Goal: Task Accomplishment & Management: Use online tool/utility

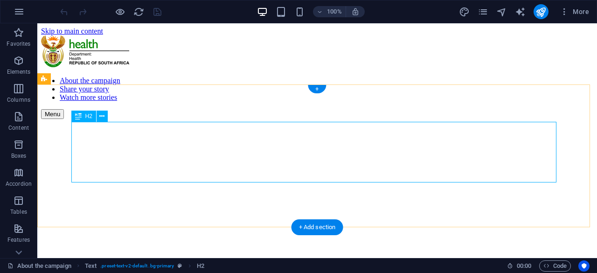
scroll to position [200, 0]
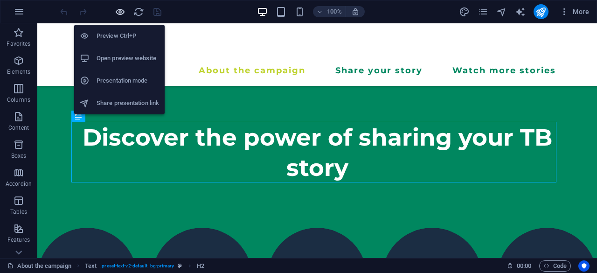
click at [120, 13] on icon "button" at bounding box center [120, 12] width 11 height 11
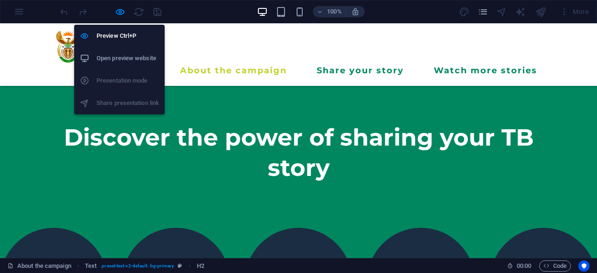
click at [125, 56] on h6 "Open preview website" at bounding box center [128, 58] width 63 height 11
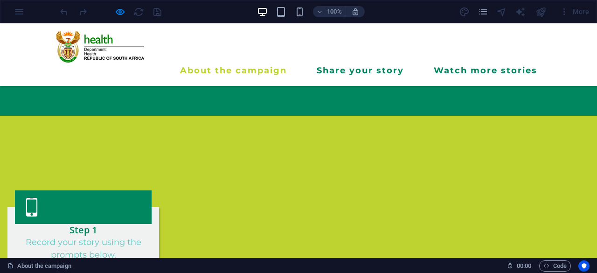
scroll to position [540, 0]
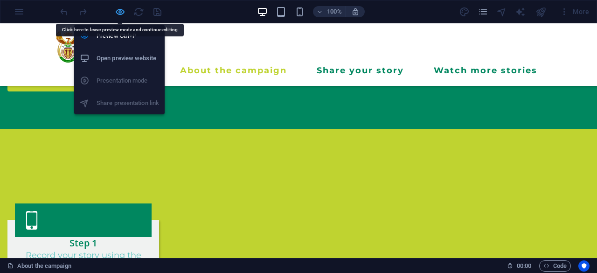
click at [119, 8] on icon "button" at bounding box center [120, 12] width 11 height 11
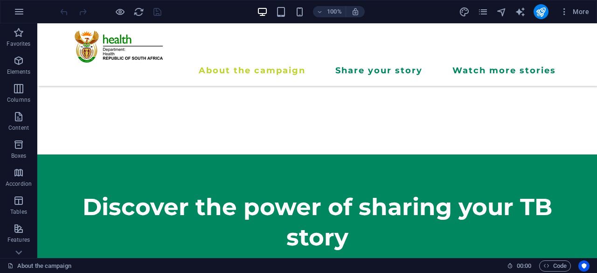
scroll to position [126, 0]
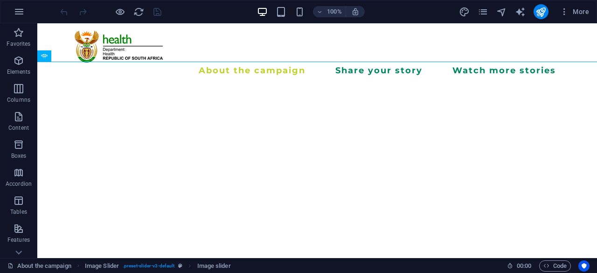
scroll to position [46, 0]
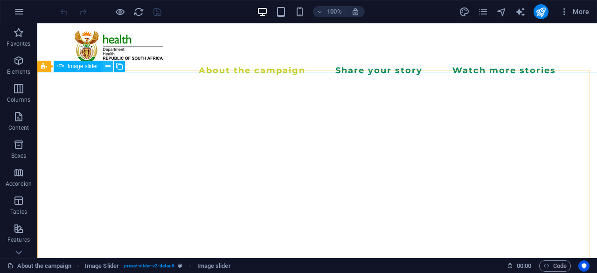
click at [111, 63] on button at bounding box center [107, 66] width 11 height 11
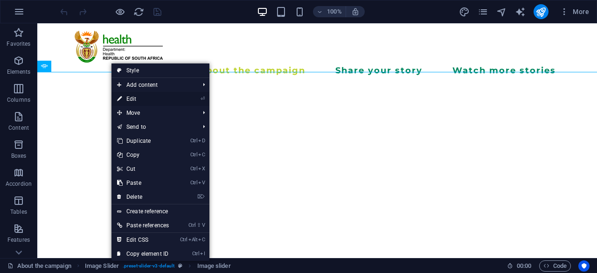
click at [160, 98] on link "⏎ Edit" at bounding box center [143, 99] width 63 height 14
select select "px"
select select "ms"
select select "s"
select select "progressive"
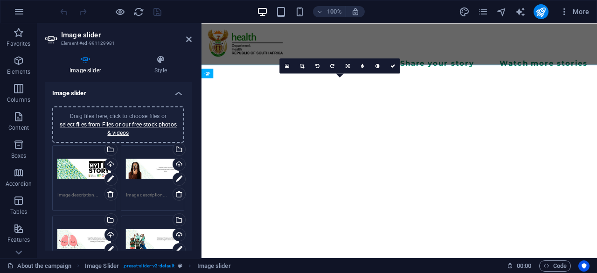
select select "%"
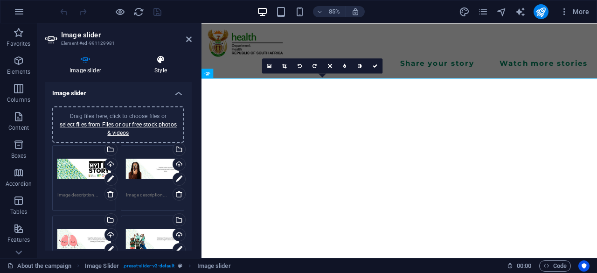
click at [153, 64] on h4 "Style" at bounding box center [161, 65] width 62 height 20
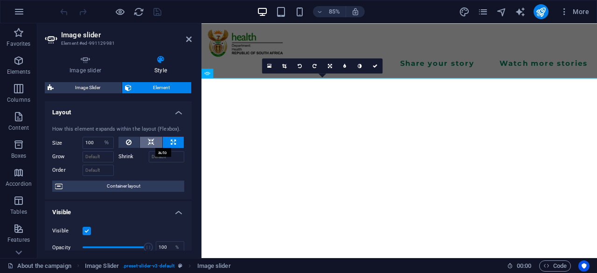
click at [148, 140] on icon at bounding box center [151, 142] width 7 height 11
select select "DISABLED_OPTION_VALUE"
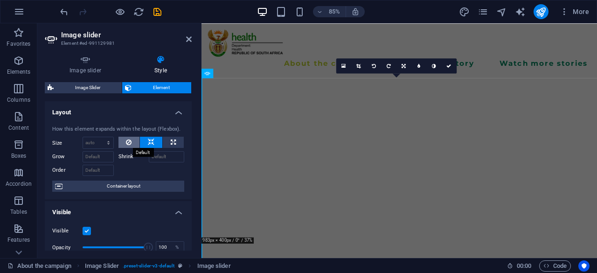
click at [128, 142] on icon at bounding box center [129, 142] width 6 height 11
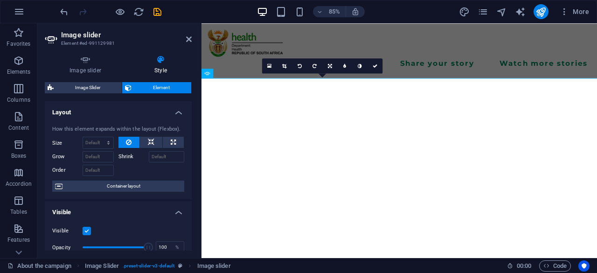
drag, startPoint x: 286, startPoint y: 292, endPoint x: 462, endPoint y: 296, distance: 176.0
click at [189, 38] on icon at bounding box center [189, 38] width 6 height 7
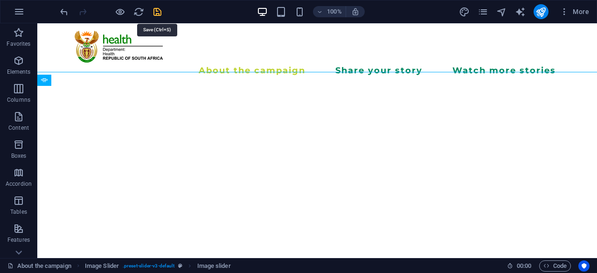
click at [154, 13] on icon "save" at bounding box center [157, 12] width 11 height 11
checkbox input "false"
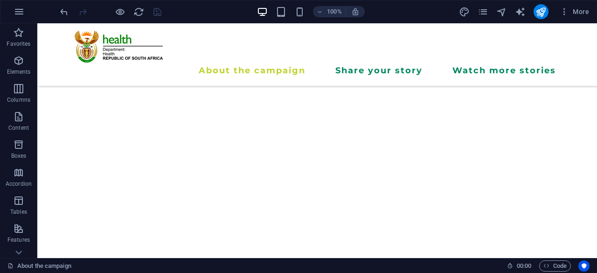
scroll to position [184, 49]
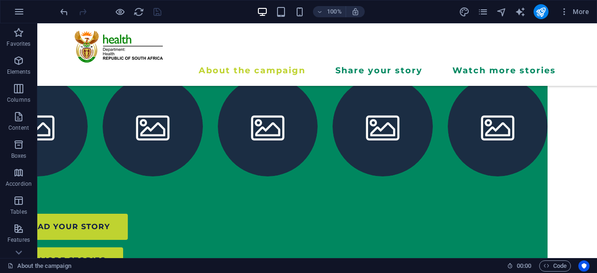
scroll to position [484, 49]
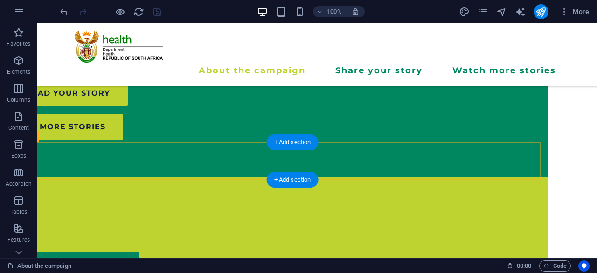
click at [398, 177] on div "Submit your story with these easy steps" at bounding box center [268, 195] width 560 height 37
select select "px"
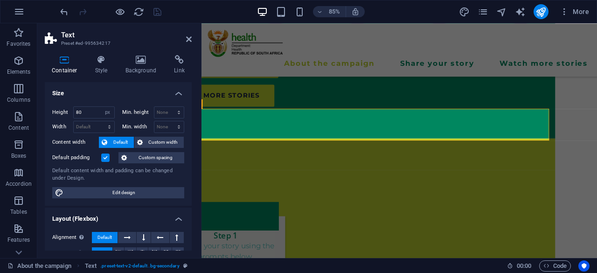
click at [365, 159] on div "Submit your story with these easy steps" at bounding box center [385, 177] width 466 height 37
click at [364, 159] on div "Submit your story with these easy steps" at bounding box center [385, 177] width 466 height 37
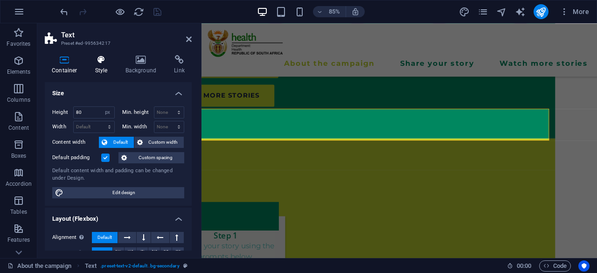
click at [112, 63] on icon at bounding box center [101, 59] width 27 height 9
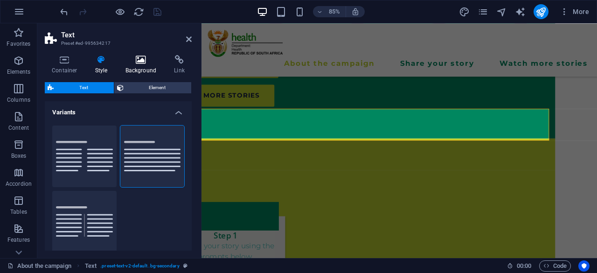
click at [147, 64] on icon at bounding box center [141, 59] width 45 height 9
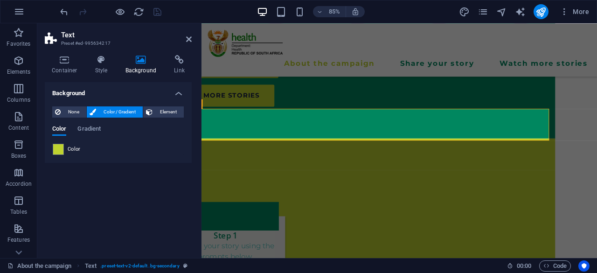
click at [286, 159] on div "Submit your story with these easy steps" at bounding box center [385, 177] width 466 height 37
click at [66, 59] on icon at bounding box center [65, 59] width 40 height 9
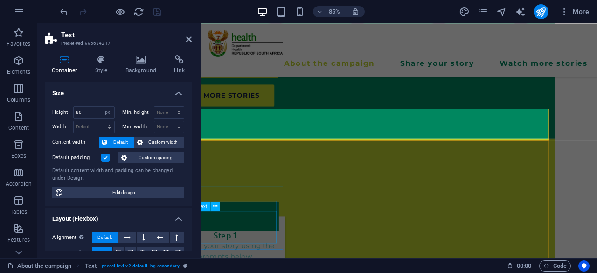
drag, startPoint x: 189, startPoint y: 134, endPoint x: 200, endPoint y: 224, distance: 90.2
click at [200, 224] on aside "Text Preset #ed-995634217 Container Style Background Link Size Height 80 Defaul…" at bounding box center [119, 140] width 164 height 235
click at [187, 41] on icon at bounding box center [189, 38] width 6 height 7
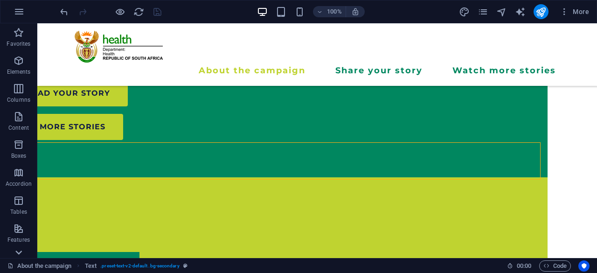
click at [17, 250] on icon at bounding box center [18, 252] width 13 height 13
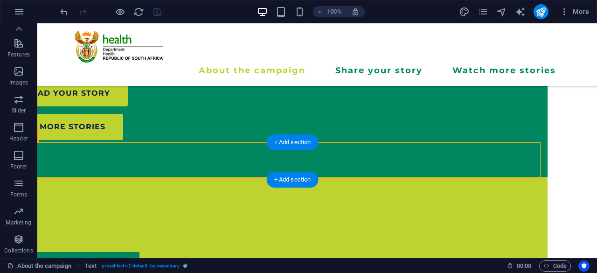
click at [192, 177] on div "Submit your story with these easy steps" at bounding box center [268, 195] width 560 height 37
click at [210, 177] on div "Submit your story with these easy steps" at bounding box center [268, 195] width 560 height 37
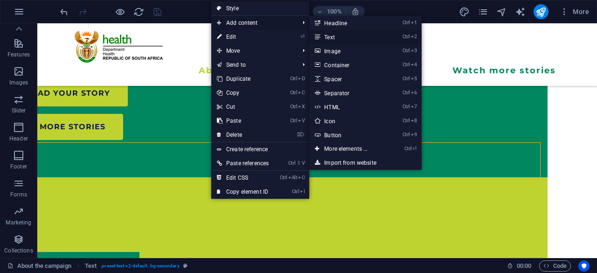
click at [318, 34] on icon at bounding box center [317, 37] width 5 height 14
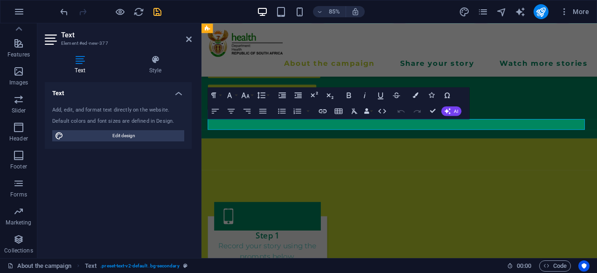
scroll to position [25, 0]
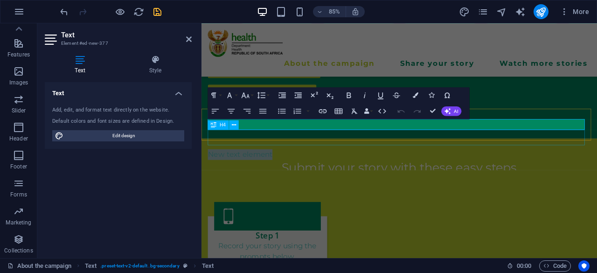
click at [331, 184] on div "Submit your story with these easy steps" at bounding box center [434, 193] width 451 height 18
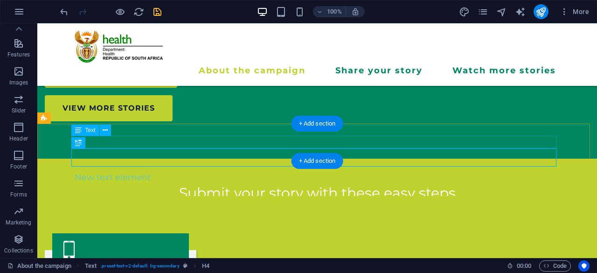
click at [302, 171] on div "New text element" at bounding box center [317, 177] width 485 height 13
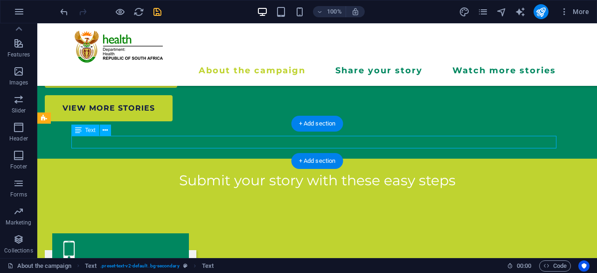
scroll to position [12, 0]
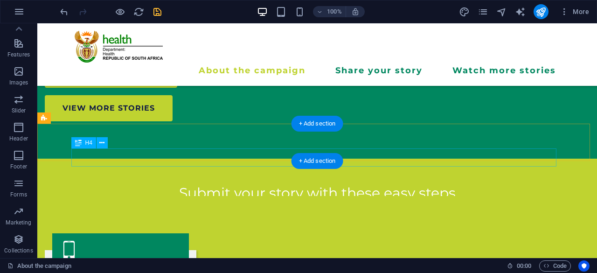
click at [266, 184] on div "Submit your story with these easy steps" at bounding box center [317, 193] width 485 height 18
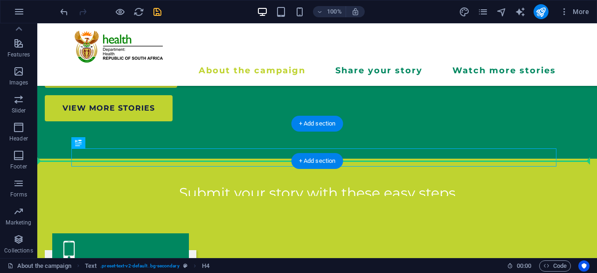
drag, startPoint x: 266, startPoint y: 157, endPoint x: 262, endPoint y: 147, distance: 10.9
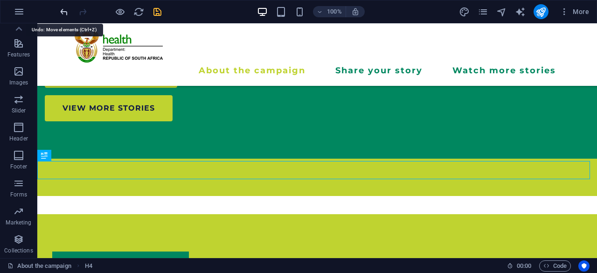
click at [66, 10] on icon "undo" at bounding box center [64, 12] width 11 height 11
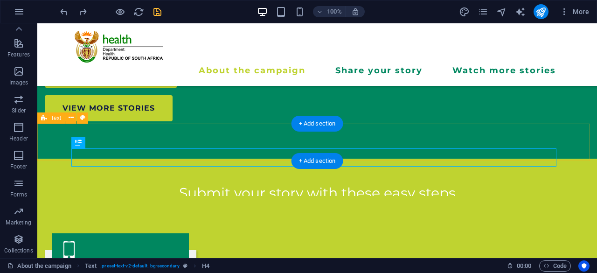
drag, startPoint x: 147, startPoint y: 172, endPoint x: 109, endPoint y: 133, distance: 54.5
drag, startPoint x: 130, startPoint y: 171, endPoint x: 95, endPoint y: 138, distance: 47.9
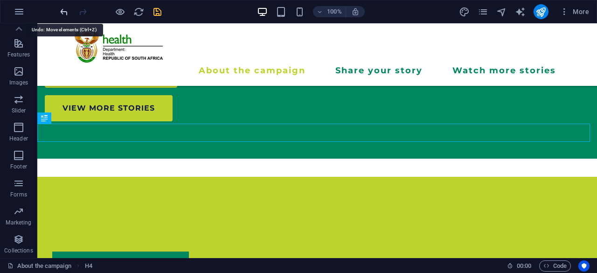
click at [61, 11] on icon "undo" at bounding box center [64, 12] width 11 height 11
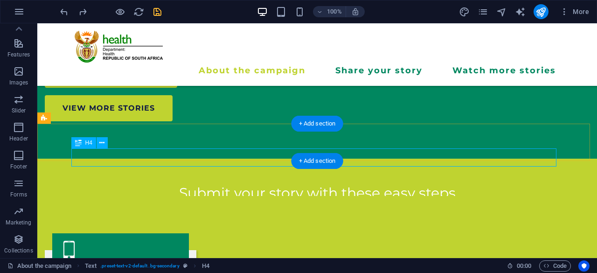
click at [223, 184] on div "Submit your story with these easy steps" at bounding box center [317, 193] width 485 height 18
click at [126, 159] on div "Submit your story with these easy steps" at bounding box center [317, 177] width 560 height 37
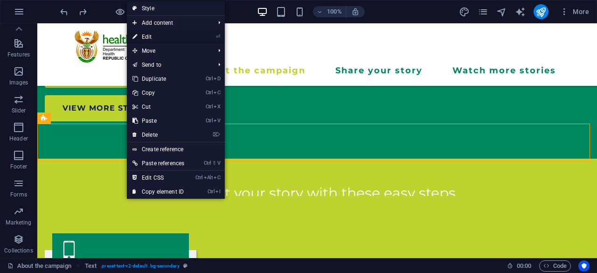
click at [160, 35] on link "⏎ Edit" at bounding box center [158, 37] width 63 height 14
select select "px"
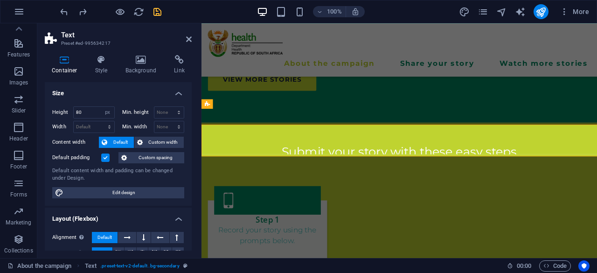
scroll to position [484, 0]
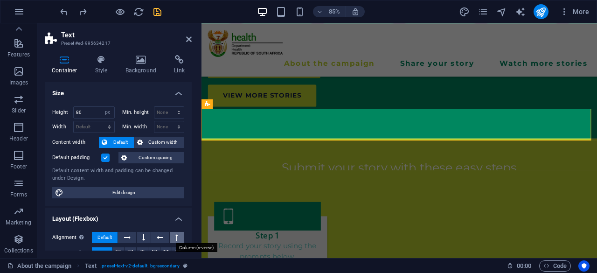
click at [178, 238] on button at bounding box center [177, 237] width 14 height 11
click at [145, 235] on button at bounding box center [144, 237] width 14 height 11
click at [132, 235] on button at bounding box center [127, 237] width 18 height 11
click at [107, 238] on span "Default" at bounding box center [105, 237] width 14 height 11
drag, startPoint x: 192, startPoint y: 140, endPoint x: 193, endPoint y: 181, distance: 40.1
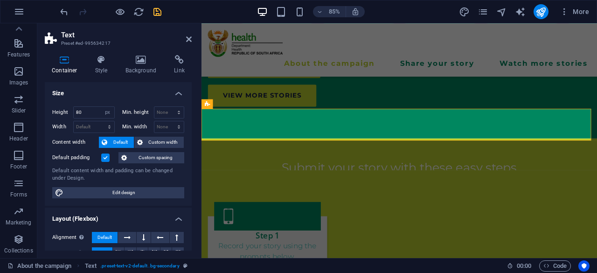
click at [193, 181] on div "Container Style Background Link Size Height 80 Default px rem % vh vw Min. heig…" at bounding box center [118, 153] width 162 height 210
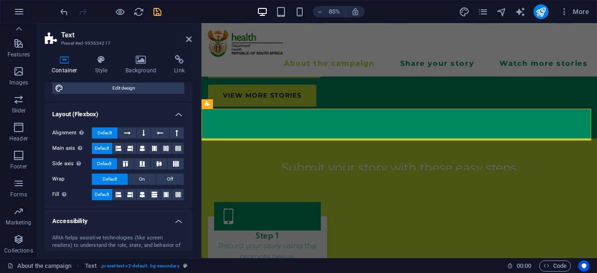
scroll to position [140, 0]
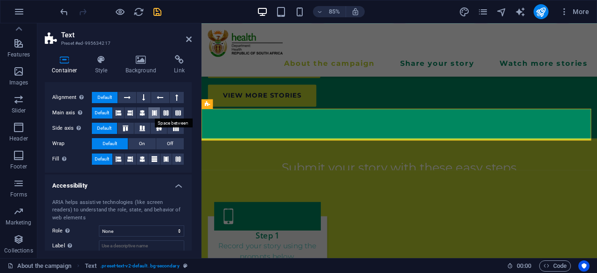
click at [149, 114] on button at bounding box center [154, 112] width 12 height 11
click at [126, 128] on icon at bounding box center [125, 129] width 11 height 6
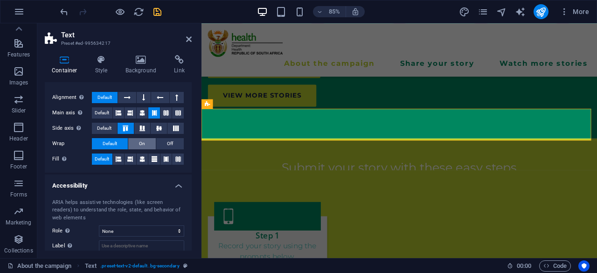
click at [132, 146] on button "On" at bounding box center [142, 143] width 28 height 11
click at [110, 142] on span "Default" at bounding box center [110, 143] width 14 height 11
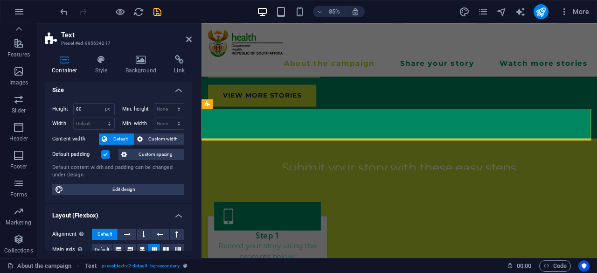
scroll to position [0, 0]
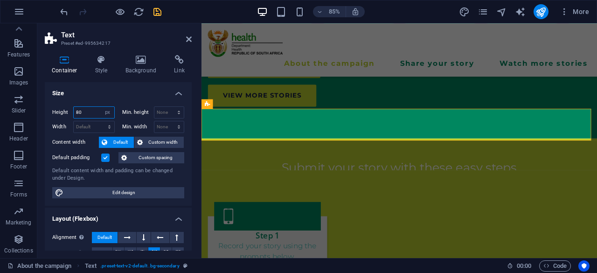
click at [90, 115] on input "80" at bounding box center [94, 112] width 41 height 11
type input "8"
click at [124, 103] on div "Height Default px rem % vh vw Min. height None px rem % vh vw Width Default px …" at bounding box center [118, 152] width 147 height 107
click at [84, 112] on input "number" at bounding box center [94, 112] width 41 height 11
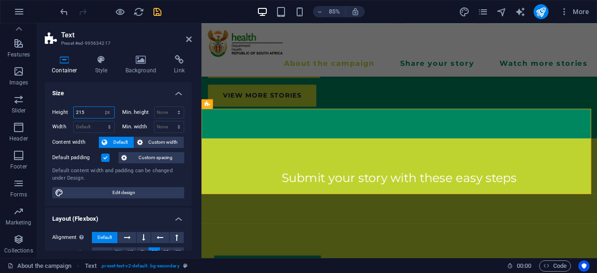
click at [86, 113] on input "215" at bounding box center [94, 112] width 41 height 11
type input "2"
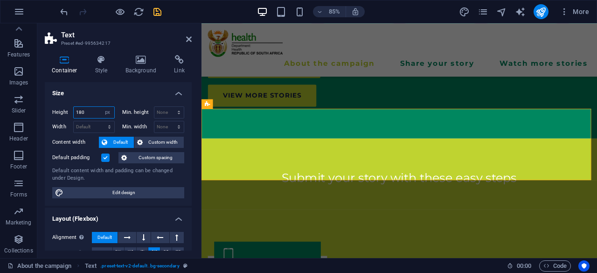
type input "180"
drag, startPoint x: 189, startPoint y: 145, endPoint x: 184, endPoint y: 204, distance: 59.5
click at [184, 204] on div "Height 180 Default px rem % vh vw Min. height None px rem % vh vw Width Default…" at bounding box center [118, 152] width 147 height 107
click at [157, 191] on span "Edit design" at bounding box center [123, 192] width 115 height 11
select select "px"
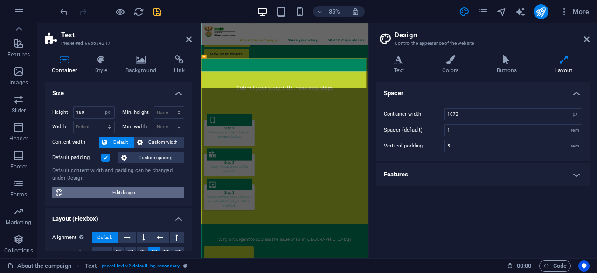
scroll to position [487, 0]
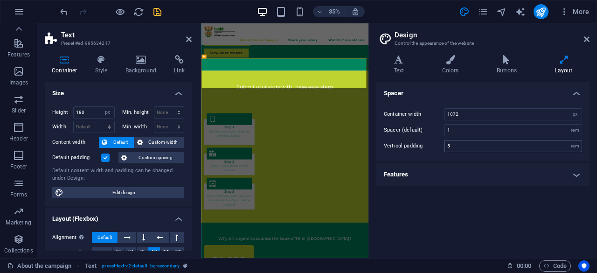
drag, startPoint x: 497, startPoint y: 140, endPoint x: 494, endPoint y: 146, distance: 7.1
click at [494, 146] on div "5 rem" at bounding box center [514, 146] width 138 height 12
click at [494, 146] on input "5" at bounding box center [513, 145] width 137 height 11
type input "2"
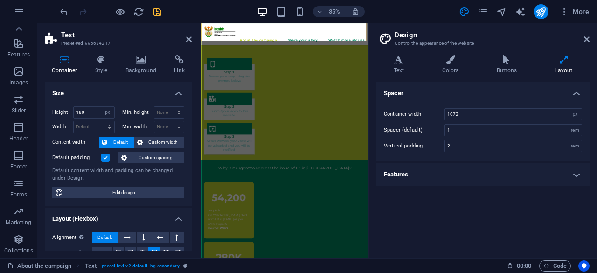
click at [460, 207] on div "Spacer Container width 1072 rem px Spacer (default) 1 rem Vertical padding 2 re…" at bounding box center [483, 166] width 213 height 168
click at [456, 142] on input "2" at bounding box center [513, 145] width 137 height 11
type input "5"
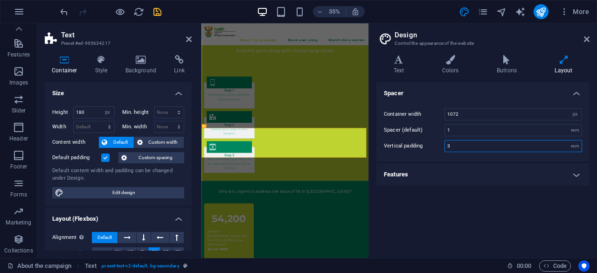
scroll to position [198, 0]
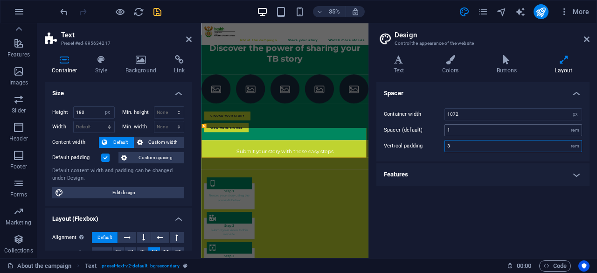
type input "3"
click at [533, 129] on input "1" at bounding box center [513, 130] width 137 height 11
click at [491, 176] on h4 "Features" at bounding box center [483, 174] width 213 height 22
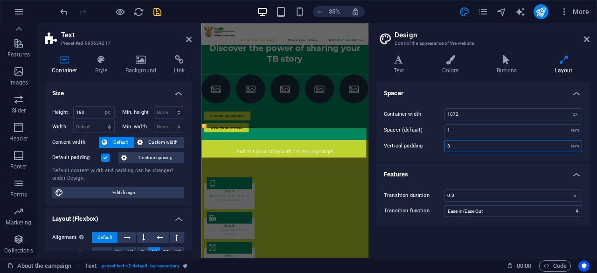
click at [483, 148] on input "3" at bounding box center [513, 145] width 137 height 11
type input "1"
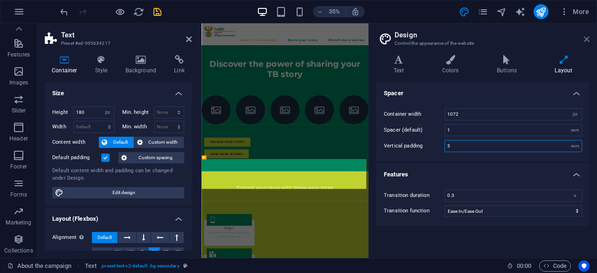
type input "5"
click at [585, 39] on icon at bounding box center [587, 38] width 6 height 7
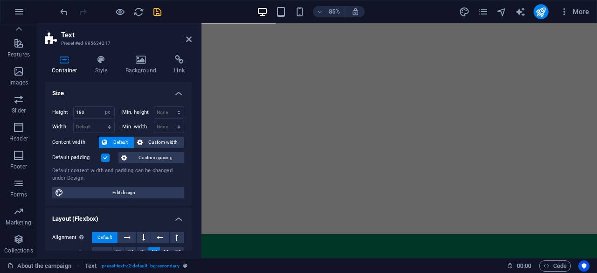
scroll to position [5, 0]
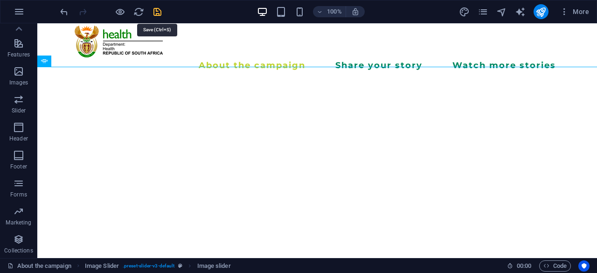
click at [154, 16] on icon "save" at bounding box center [157, 12] width 11 height 11
checkbox input "false"
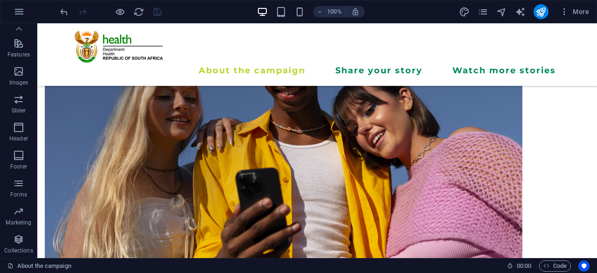
scroll to position [2294, 0]
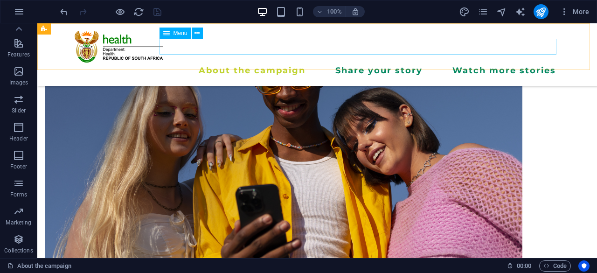
click at [391, 63] on nav "About the campaign Share your story Watch more stories" at bounding box center [317, 71] width 485 height 16
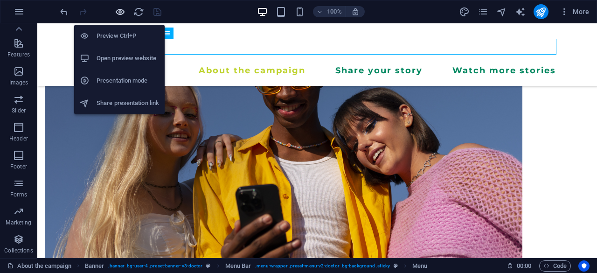
click at [123, 12] on icon "button" at bounding box center [120, 12] width 11 height 11
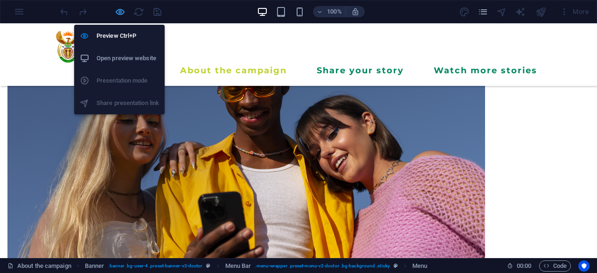
scroll to position [2301, 0]
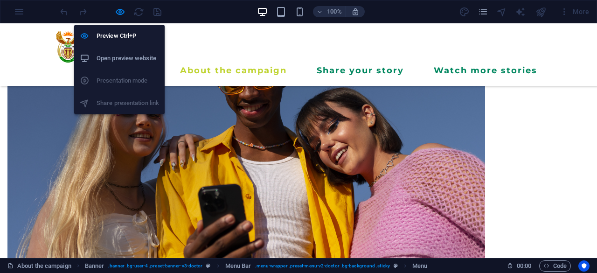
click at [124, 59] on h6 "Open preview website" at bounding box center [128, 58] width 63 height 11
click at [123, 56] on h6 "Open preview website" at bounding box center [128, 58] width 63 height 11
click at [120, 10] on icon "button" at bounding box center [120, 12] width 11 height 11
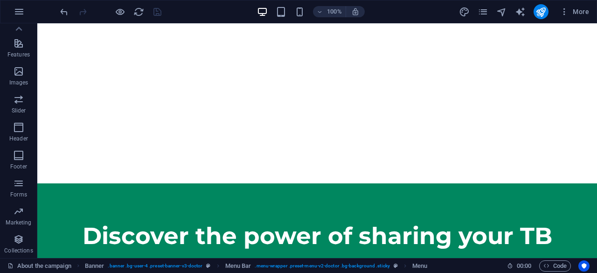
scroll to position [0, 0]
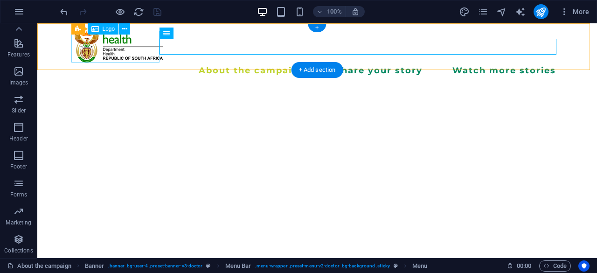
click at [129, 41] on div at bounding box center [317, 47] width 485 height 32
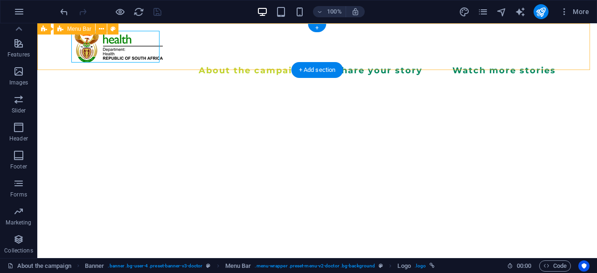
click at [225, 26] on div "About the campaign Share your story Watch more stories Menu" at bounding box center [317, 54] width 560 height 63
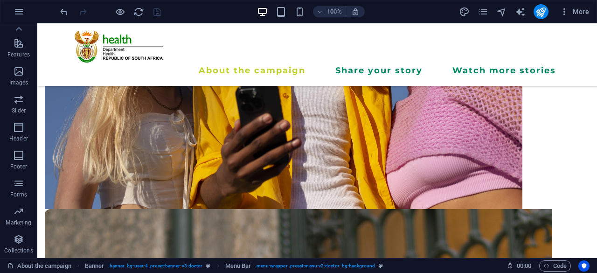
scroll to position [2386, 0]
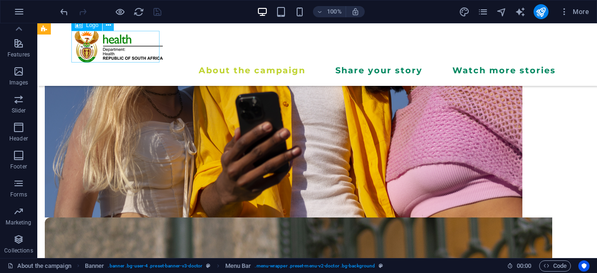
click at [111, 27] on icon at bounding box center [108, 26] width 5 height 10
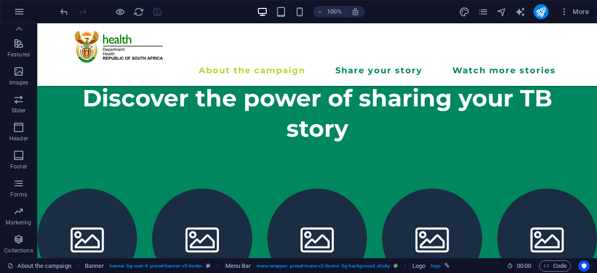
scroll to position [243, 0]
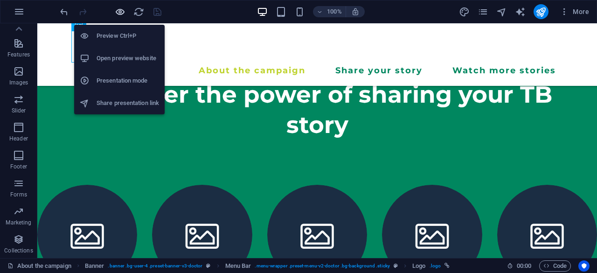
click at [122, 12] on icon "button" at bounding box center [120, 12] width 11 height 11
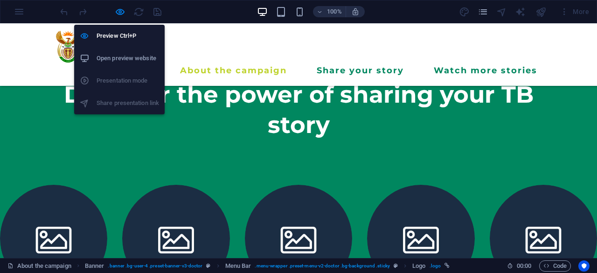
click at [124, 57] on h6 "Open preview website" at bounding box center [128, 58] width 63 height 11
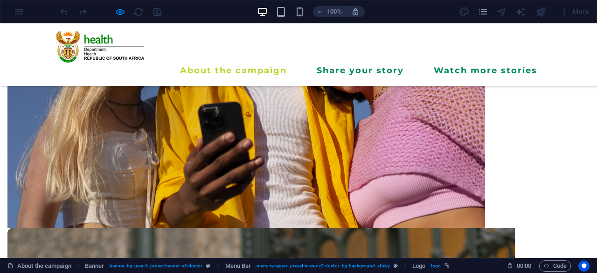
scroll to position [2376, 0]
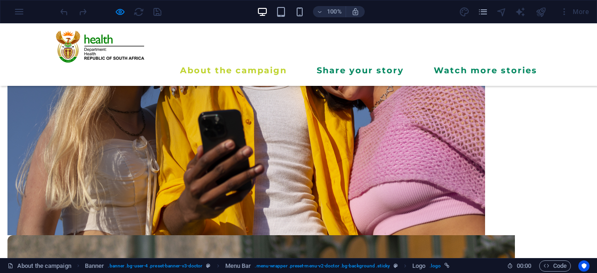
click at [111, 49] on img at bounding box center [100, 47] width 88 height 32
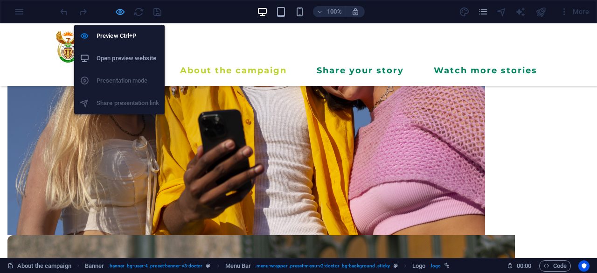
click at [123, 9] on icon "button" at bounding box center [120, 12] width 11 height 11
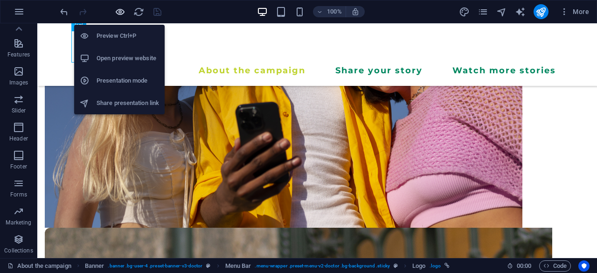
scroll to position [2368, 0]
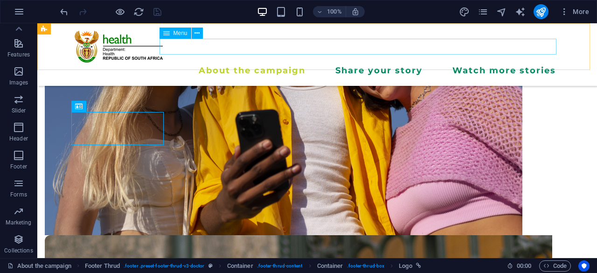
click at [160, 63] on nav "About the campaign Share your story Watch more stories" at bounding box center [317, 71] width 485 height 16
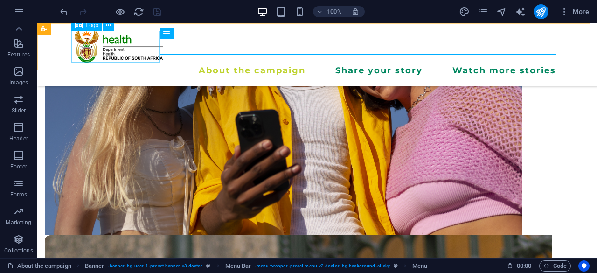
click at [147, 44] on div at bounding box center [317, 47] width 485 height 32
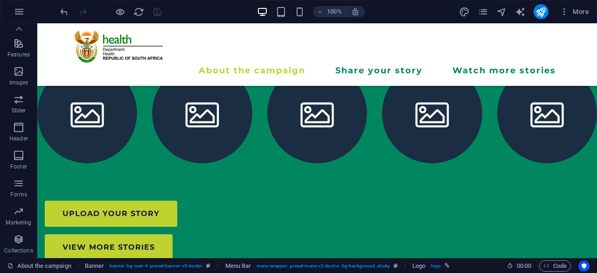
scroll to position [0, 0]
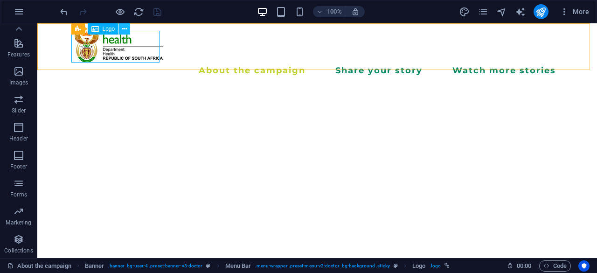
click at [125, 28] on icon at bounding box center [124, 29] width 5 height 10
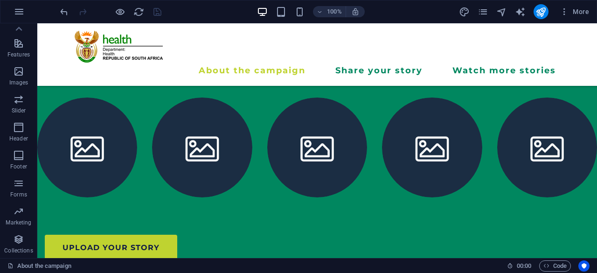
scroll to position [332, 0]
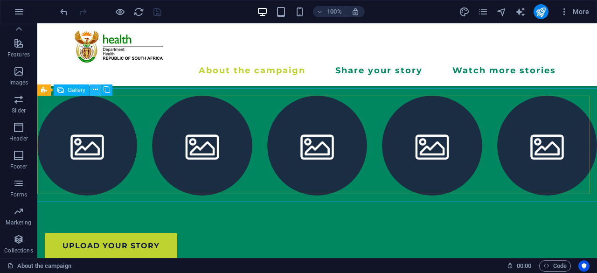
click at [97, 92] on icon at bounding box center [95, 90] width 5 height 10
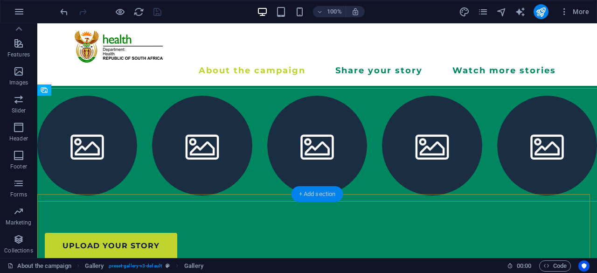
click at [324, 195] on div "+ Add section" at bounding box center [318, 194] width 52 height 16
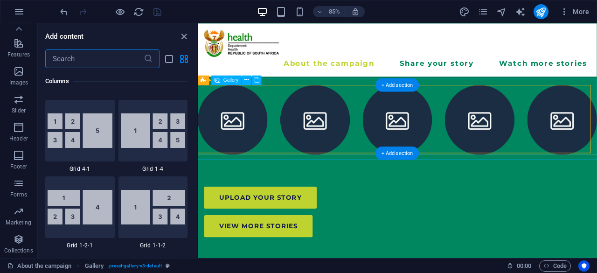
scroll to position [1633, 0]
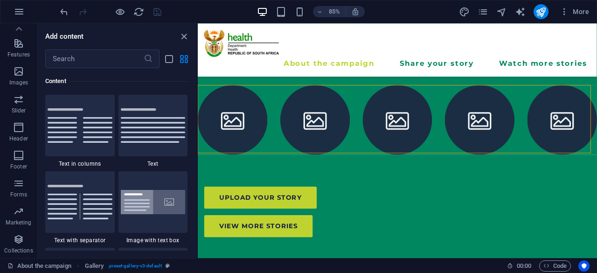
click at [196, 103] on div "Favorites 1 Star Headline 1 Star Container Elements 1 Star Headline 1 Star Text…" at bounding box center [117, 159] width 159 height 182
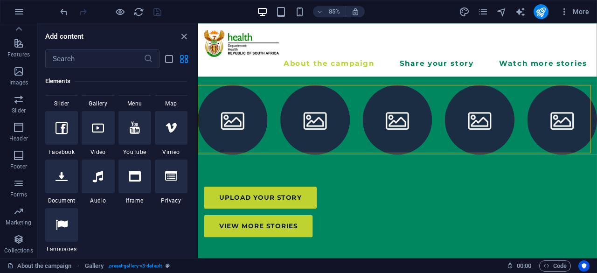
scroll to position [285, 0]
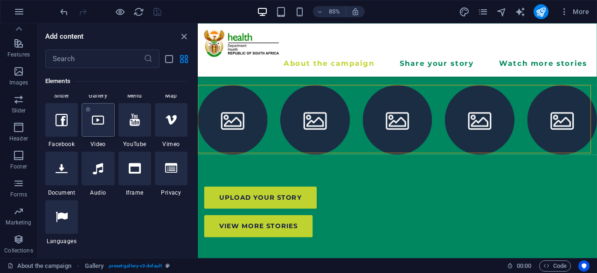
click at [95, 124] on icon at bounding box center [98, 120] width 12 height 12
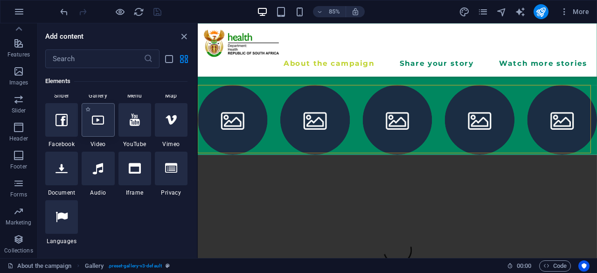
select select "%"
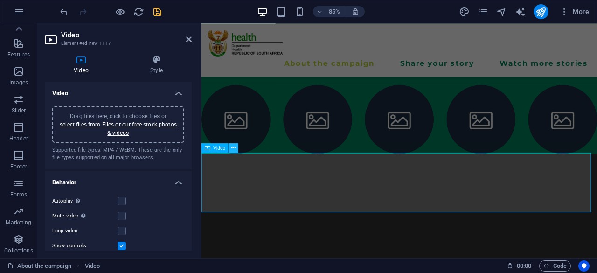
click at [235, 151] on icon at bounding box center [234, 148] width 4 height 8
click at [141, 71] on h4 "Style" at bounding box center [156, 65] width 70 height 20
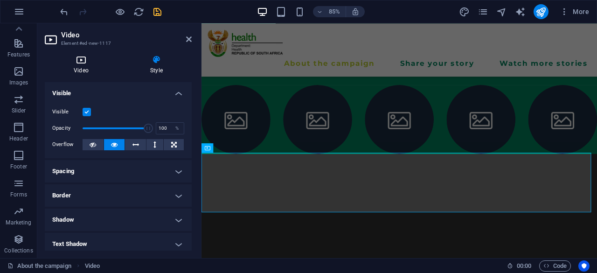
click at [81, 60] on icon at bounding box center [81, 59] width 73 height 9
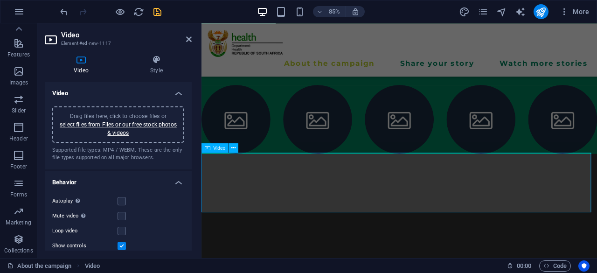
click at [234, 150] on icon at bounding box center [234, 148] width 4 height 8
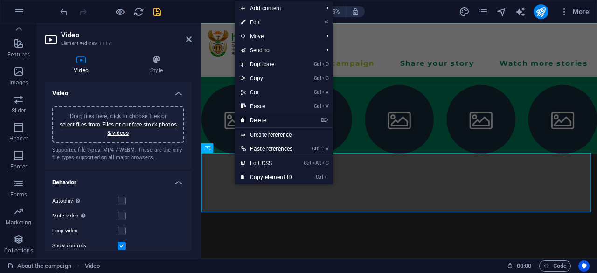
click at [266, 119] on link "⌦ Delete" at bounding box center [266, 120] width 63 height 14
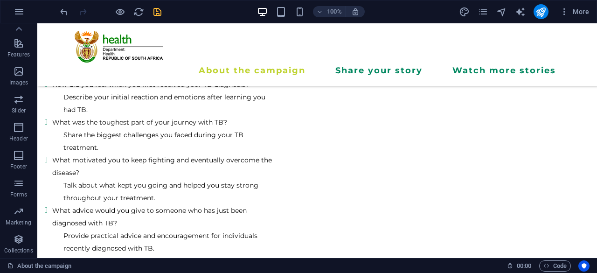
scroll to position [1882, 0]
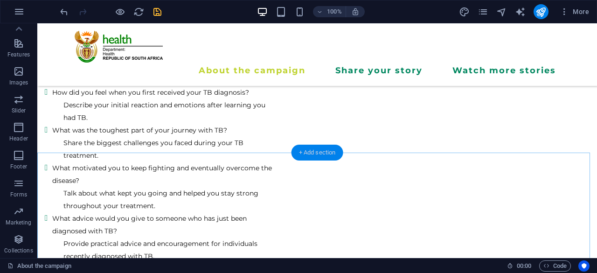
click at [315, 153] on div "+ Add section" at bounding box center [318, 153] width 52 height 16
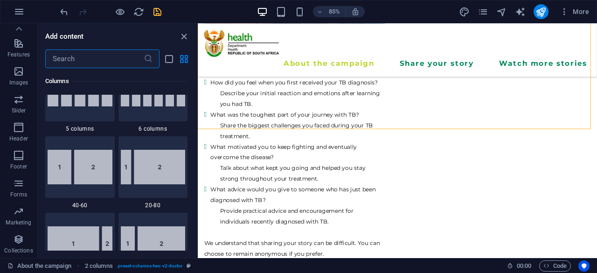
scroll to position [618, 0]
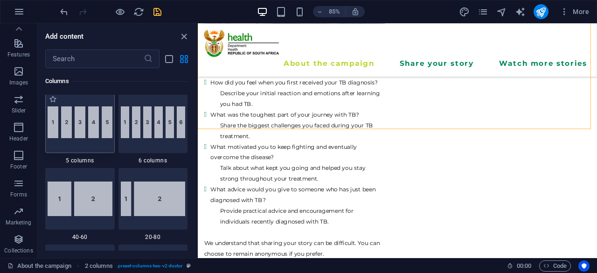
click at [83, 122] on img at bounding box center [80, 122] width 65 height 32
click at [198, 122] on div "Drag here to replace the existing content. Press “Ctrl” if you want to create a…" at bounding box center [397, 140] width 399 height 235
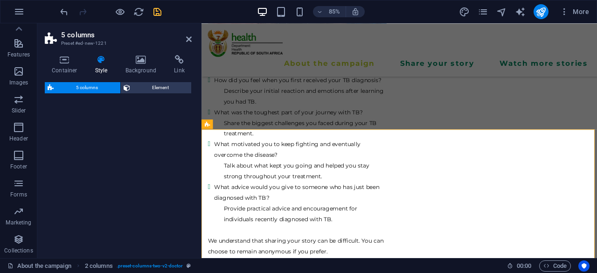
scroll to position [1881, 0]
select select "rem"
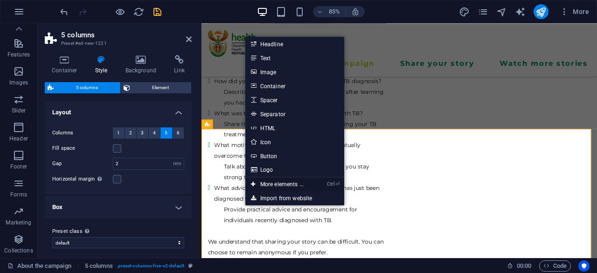
click at [271, 183] on link "Ctrl ⏎ More elements ..." at bounding box center [277, 184] width 64 height 14
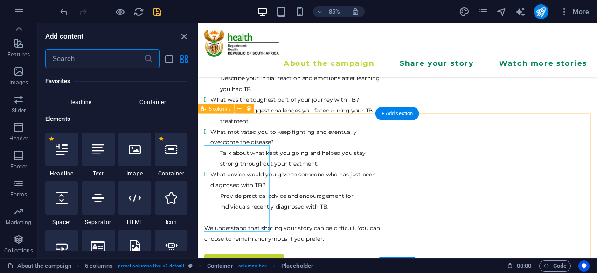
scroll to position [99, 0]
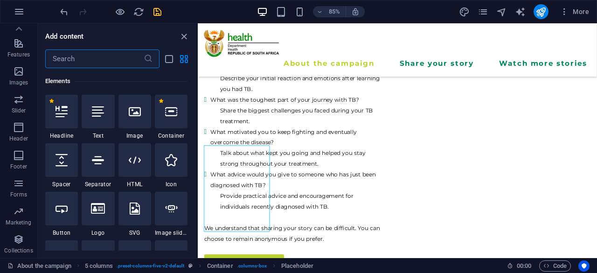
click at [101, 62] on input "text" at bounding box center [94, 58] width 98 height 19
type input "b"
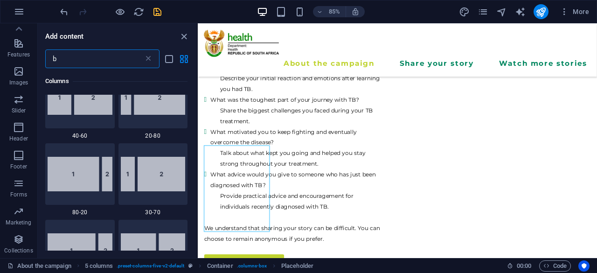
scroll to position [0, 0]
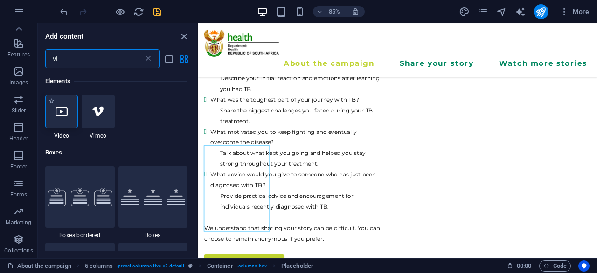
type input "vi"
click at [55, 114] on div at bounding box center [61, 112] width 33 height 34
select select "%"
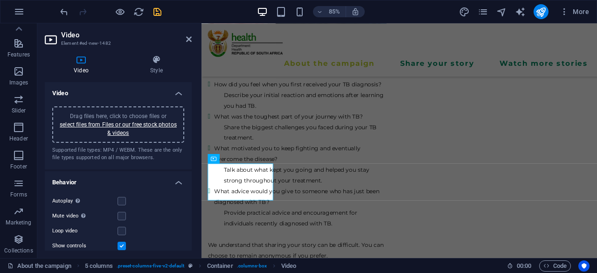
scroll to position [1874, 0]
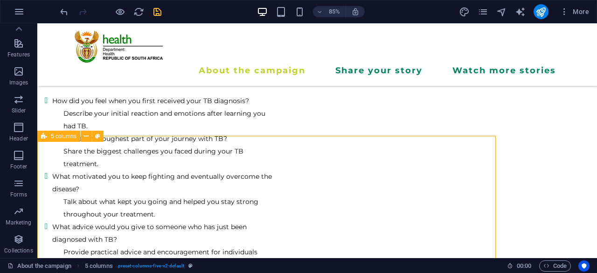
scroll to position [1893, 0]
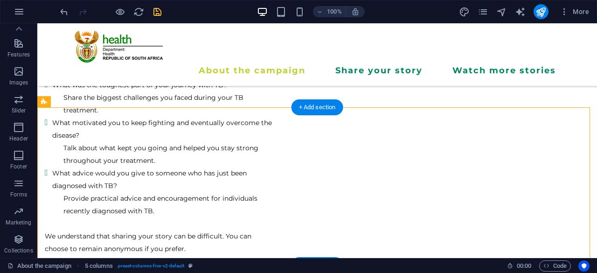
drag, startPoint x: 45, startPoint y: 166, endPoint x: 458, endPoint y: 231, distance: 417.7
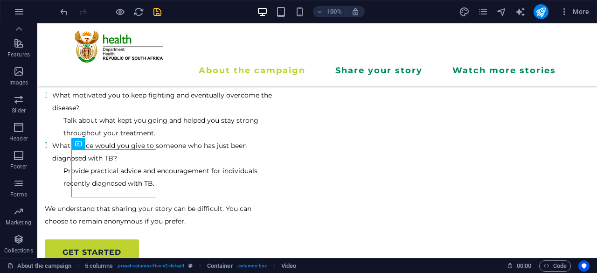
scroll to position [1914, 0]
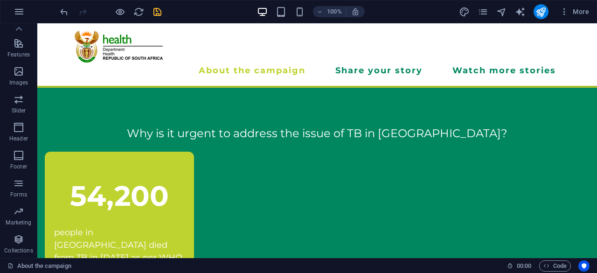
scroll to position [1033, 0]
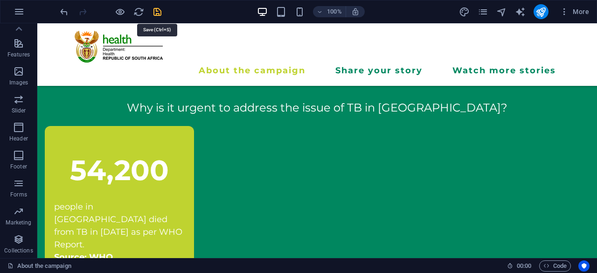
click at [155, 12] on icon "save" at bounding box center [157, 12] width 11 height 11
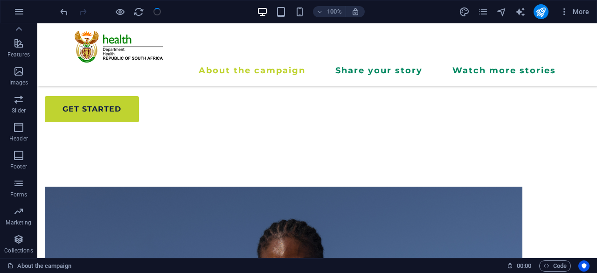
checkbox input "false"
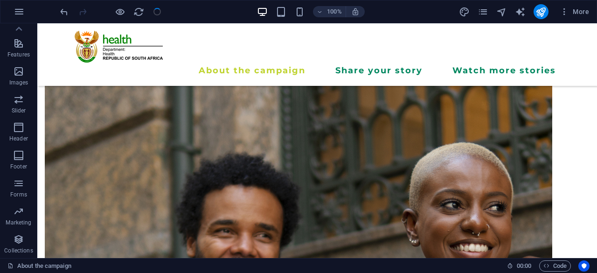
scroll to position [2622, 0]
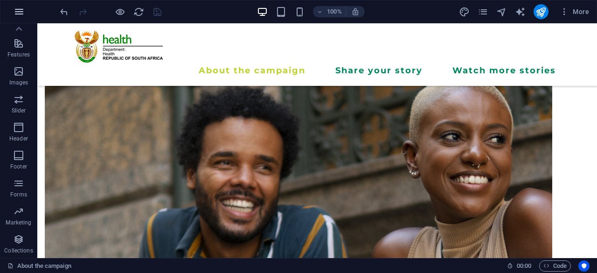
click at [23, 7] on icon "button" at bounding box center [19, 11] width 11 height 11
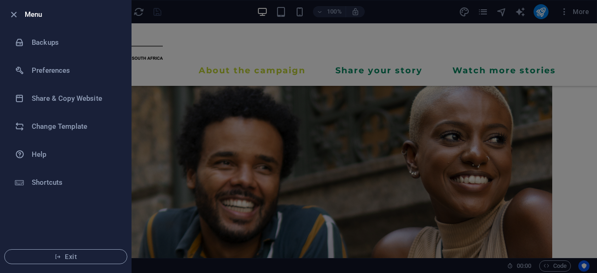
click at [193, 31] on div at bounding box center [298, 136] width 597 height 273
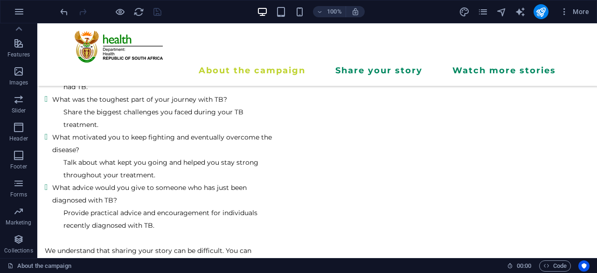
scroll to position [1922, 0]
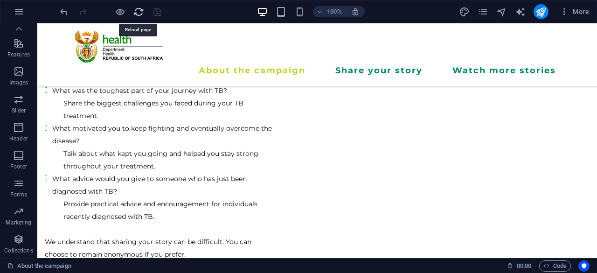
click at [140, 14] on icon "reload" at bounding box center [138, 12] width 11 height 11
click at [137, 14] on icon "reload" at bounding box center [138, 12] width 11 height 11
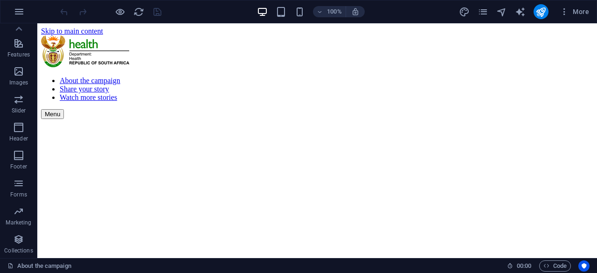
scroll to position [1955, 0]
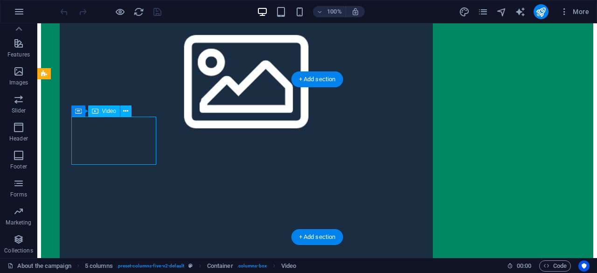
select select "%"
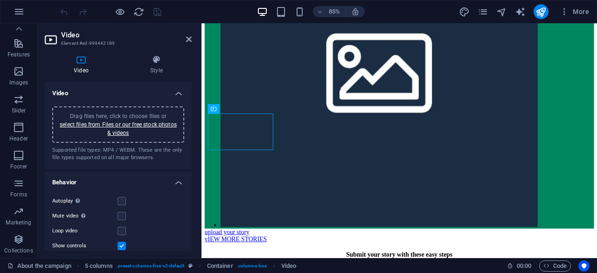
scroll to position [1937, 0]
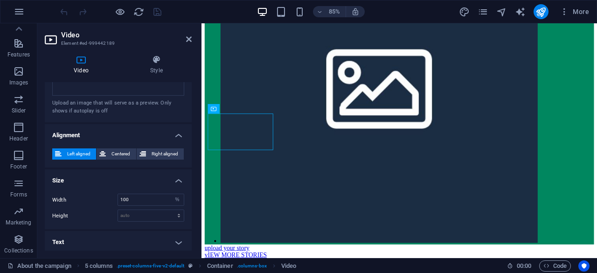
scroll to position [267, 0]
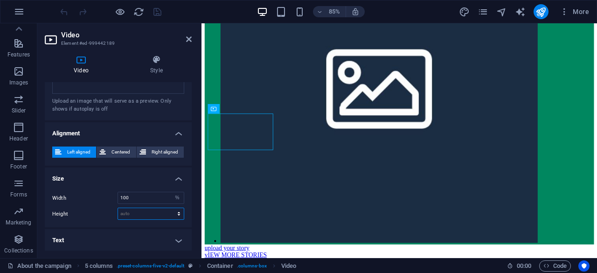
click at [161, 213] on select "auto px" at bounding box center [151, 213] width 66 height 11
click at [153, 169] on h4 "Size" at bounding box center [118, 176] width 147 height 17
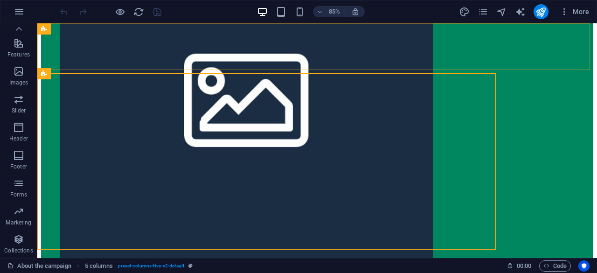
scroll to position [1955, 0]
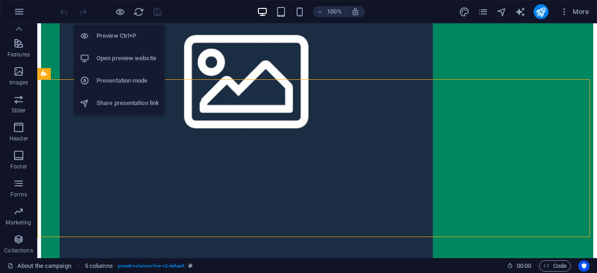
click at [119, 56] on h6 "Open preview website" at bounding box center [128, 58] width 63 height 11
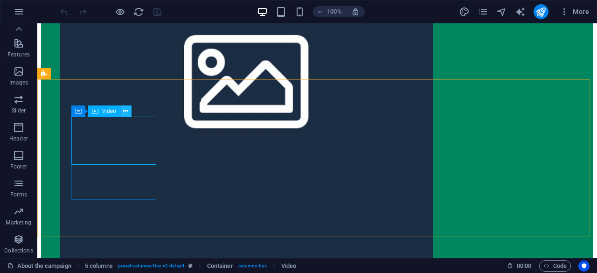
click at [125, 110] on icon at bounding box center [125, 111] width 5 height 10
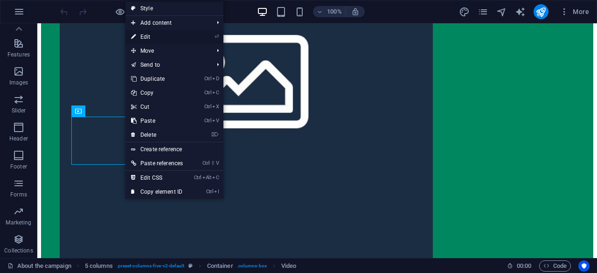
click at [160, 37] on link "⏎ Edit" at bounding box center [157, 37] width 63 height 14
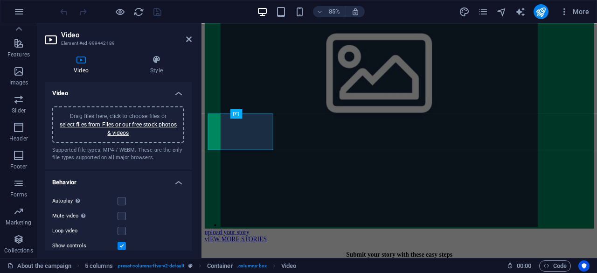
scroll to position [1937, 0]
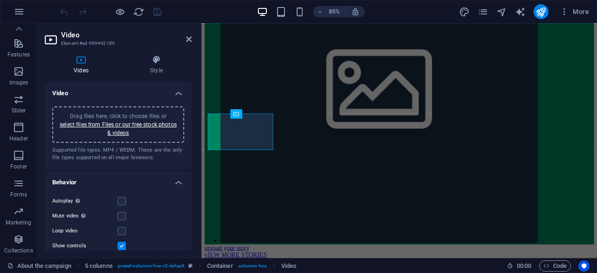
drag, startPoint x: 189, startPoint y: 108, endPoint x: 193, endPoint y: 162, distance: 54.7
click at [193, 162] on div "Video Style Video Drag files here, click to choose files or select files from F…" at bounding box center [118, 153] width 162 height 210
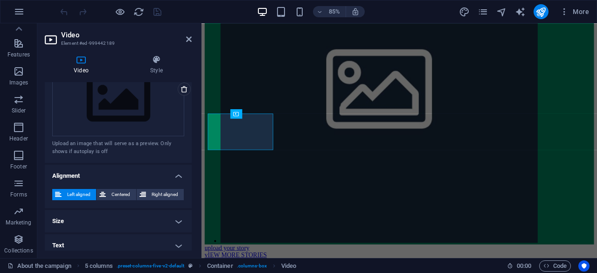
scroll to position [230, 0]
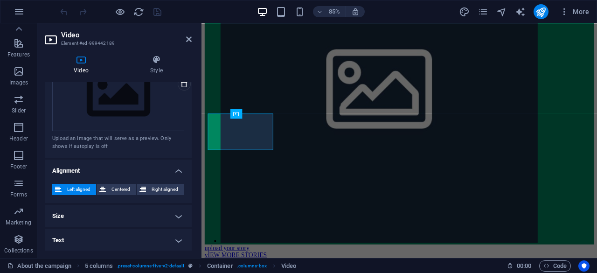
click at [171, 213] on h4 "Size" at bounding box center [118, 216] width 147 height 22
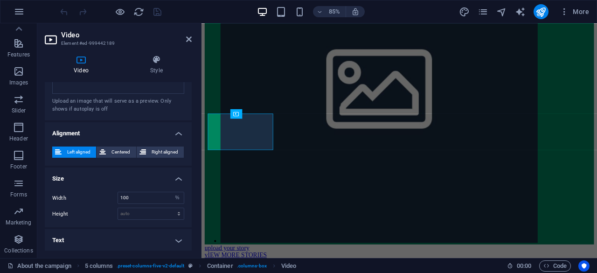
scroll to position [0, 0]
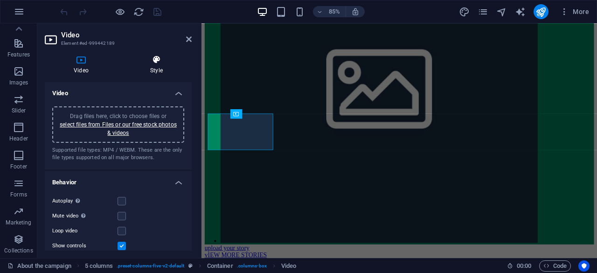
click at [162, 63] on icon at bounding box center [156, 59] width 70 height 9
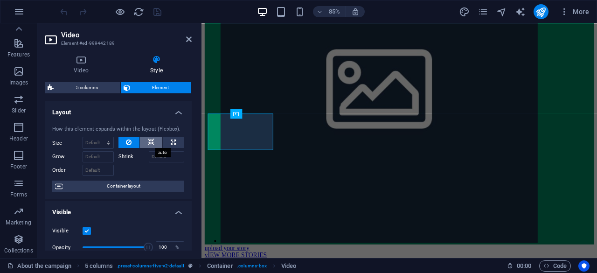
click at [152, 141] on icon at bounding box center [151, 142] width 7 height 11
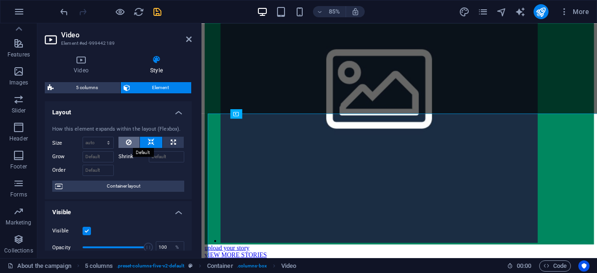
click at [126, 144] on icon at bounding box center [129, 142] width 6 height 11
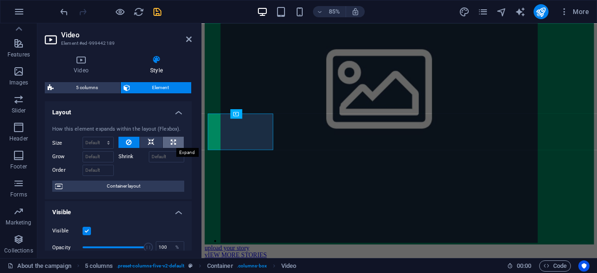
click at [173, 147] on icon at bounding box center [173, 142] width 5 height 11
type input "100"
select select "%"
click at [148, 145] on icon at bounding box center [151, 142] width 7 height 11
select select "DISABLED_OPTION_VALUE"
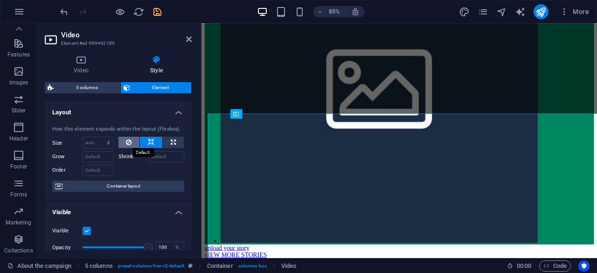
click at [132, 146] on button at bounding box center [129, 142] width 21 height 11
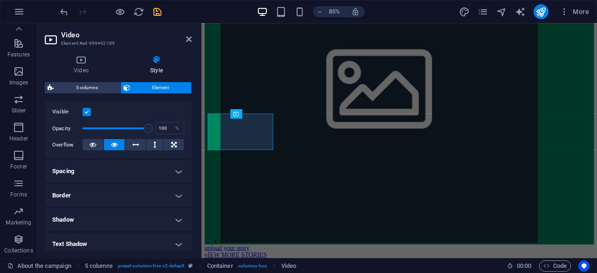
scroll to position [113, 0]
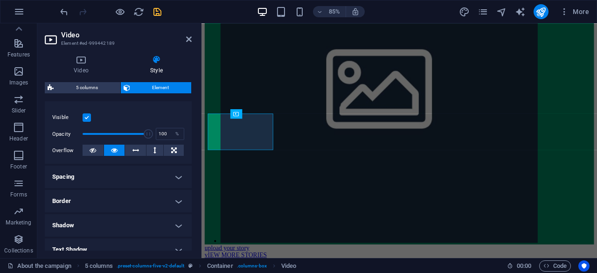
click at [175, 181] on h4 "Spacing" at bounding box center [118, 177] width 147 height 22
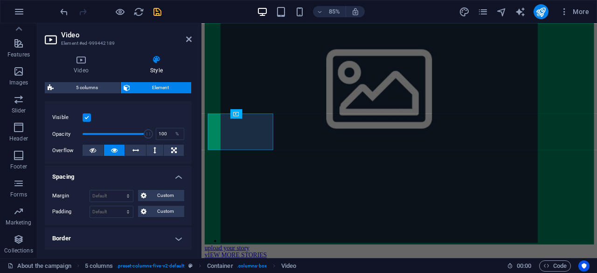
drag, startPoint x: 192, startPoint y: 176, endPoint x: 189, endPoint y: 181, distance: 5.2
click at [189, 181] on div "Video Style Video Drag files here, click to choose files or select files from F…" at bounding box center [118, 153] width 162 height 210
drag, startPoint x: 189, startPoint y: 181, endPoint x: 189, endPoint y: 215, distance: 34.1
click at [189, 215] on li "Spacing Margin Default auto px % rem vw vh Custom Custom auto px % rem vw vh au…" at bounding box center [118, 196] width 147 height 60
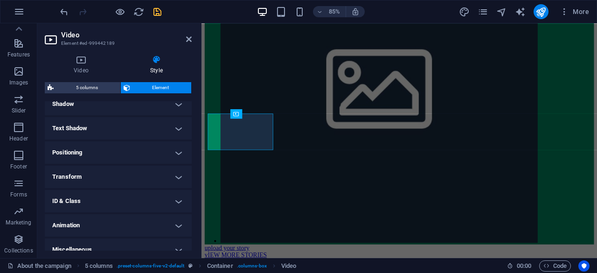
scroll to position [282, 0]
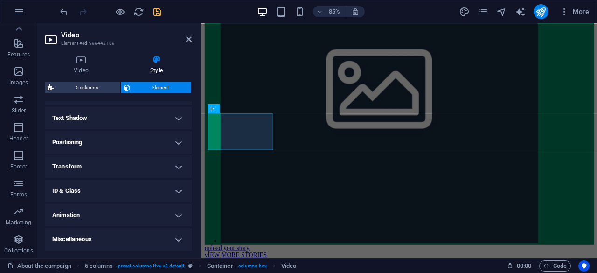
click at [161, 119] on h4 "Text Shadow" at bounding box center [118, 118] width 147 height 22
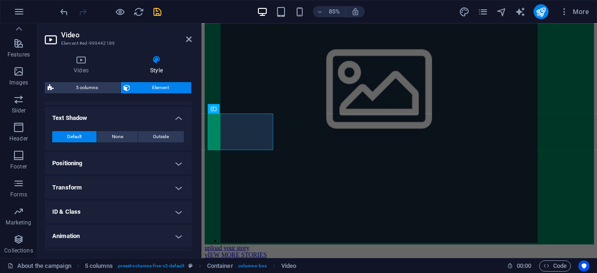
click at [172, 123] on h4 "Text Shadow" at bounding box center [118, 115] width 147 height 17
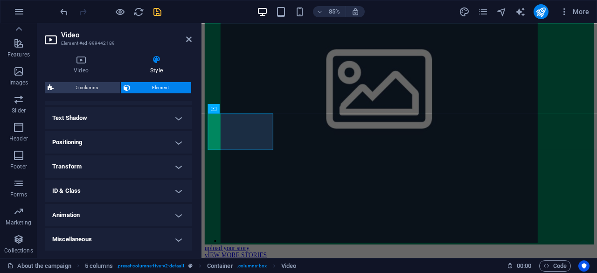
click at [172, 123] on h4 "Text Shadow" at bounding box center [118, 118] width 147 height 22
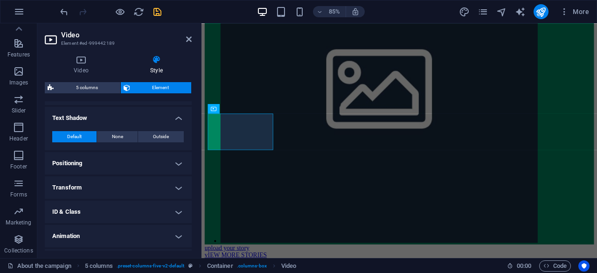
click at [172, 123] on h4 "Text Shadow" at bounding box center [118, 115] width 147 height 17
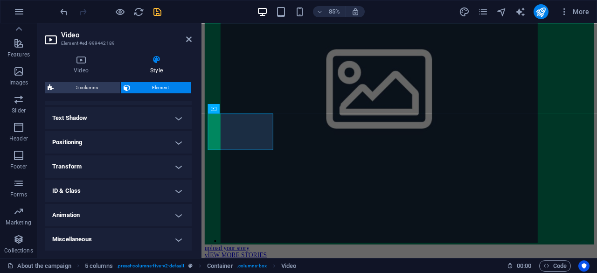
click at [173, 163] on h4 "Transform" at bounding box center [118, 166] width 147 height 22
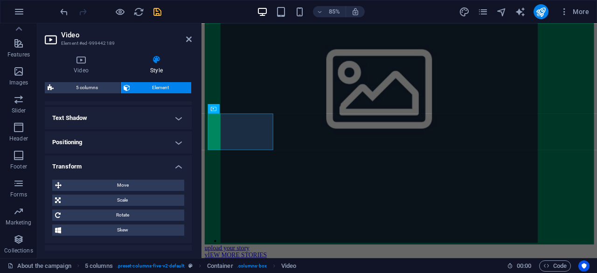
click at [173, 163] on h4 "Transform" at bounding box center [118, 163] width 147 height 17
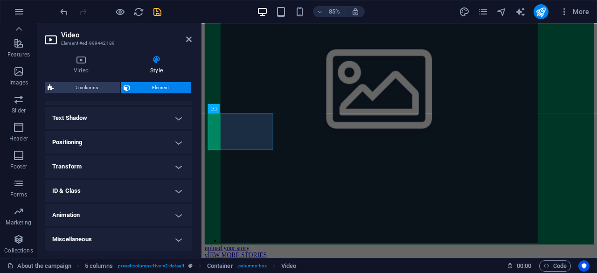
click at [173, 123] on h4 "Text Shadow" at bounding box center [118, 118] width 147 height 22
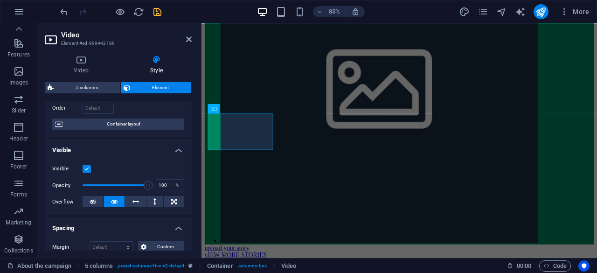
scroll to position [69, 0]
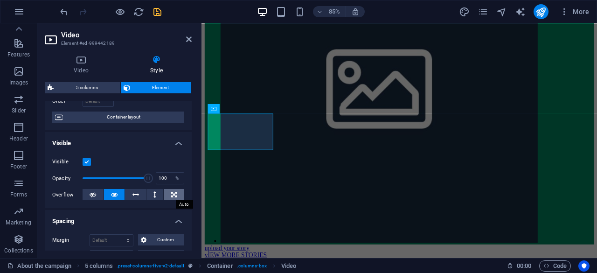
click at [172, 194] on icon at bounding box center [174, 194] width 6 height 11
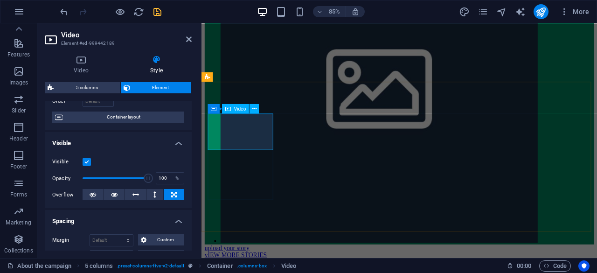
click at [156, 10] on icon "save" at bounding box center [157, 12] width 11 height 11
checkbox input "false"
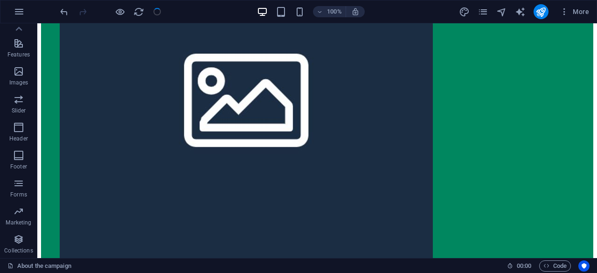
scroll to position [1955, 0]
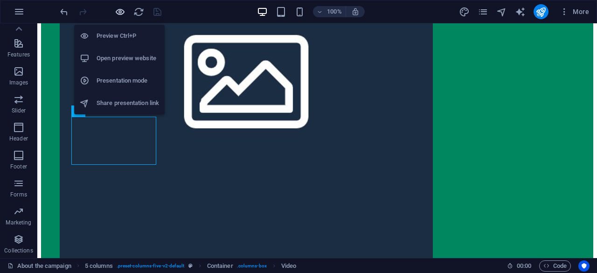
click at [124, 13] on icon "button" at bounding box center [120, 12] width 11 height 11
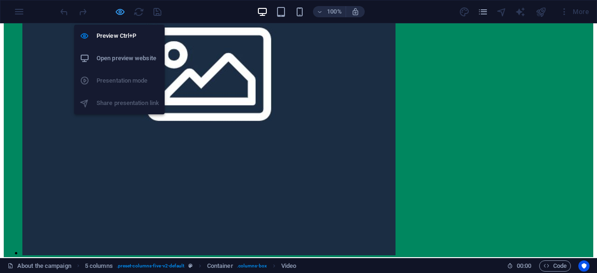
click at [118, 13] on icon "button" at bounding box center [120, 12] width 11 height 11
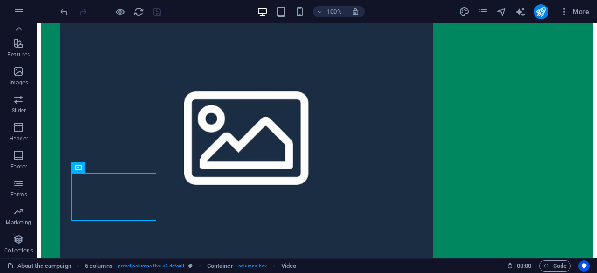
scroll to position [1904, 0]
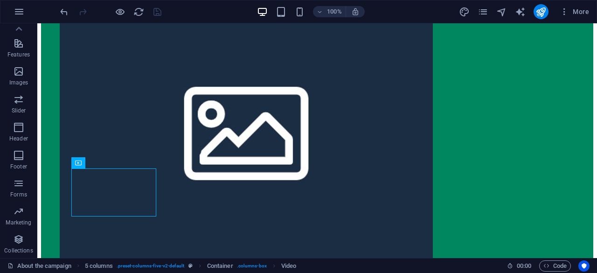
click at [5, 13] on div "100% More" at bounding box center [298, 11] width 596 height 22
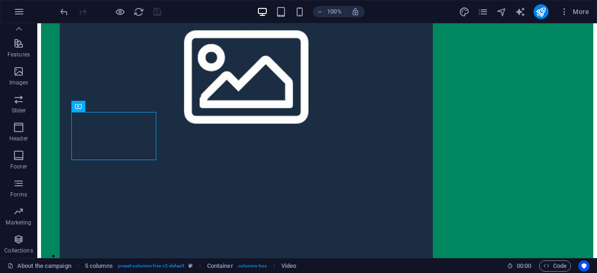
scroll to position [1949, 0]
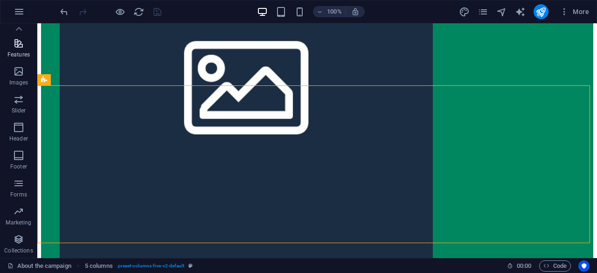
drag, startPoint x: 20, startPoint y: 25, endPoint x: 17, endPoint y: 39, distance: 14.7
click at [17, 39] on div "Favorites Elements Columns Content Boxes Accordion Tables Features Images Slide…" at bounding box center [18, 140] width 37 height 235
